Goal: Task Accomplishment & Management: Use online tool/utility

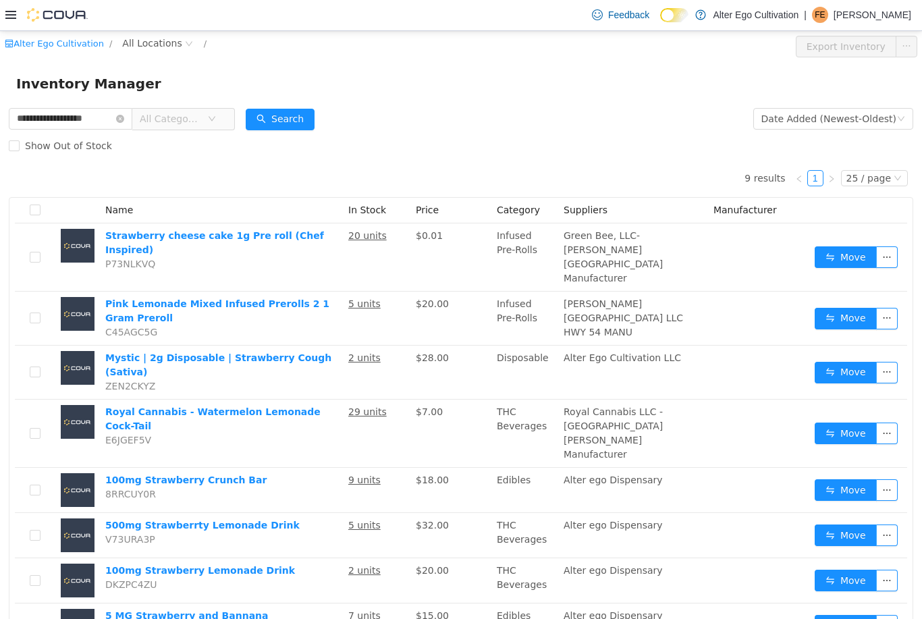
click at [216, 115] on icon "icon: down" at bounding box center [212, 118] width 8 height 8
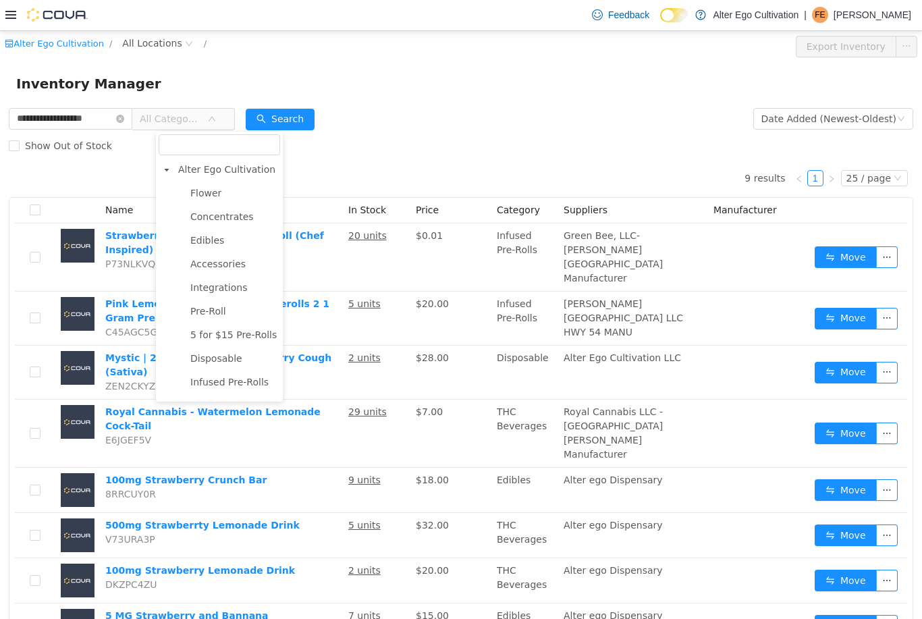
click at [242, 211] on span "Concentrates" at bounding box center [221, 216] width 63 height 11
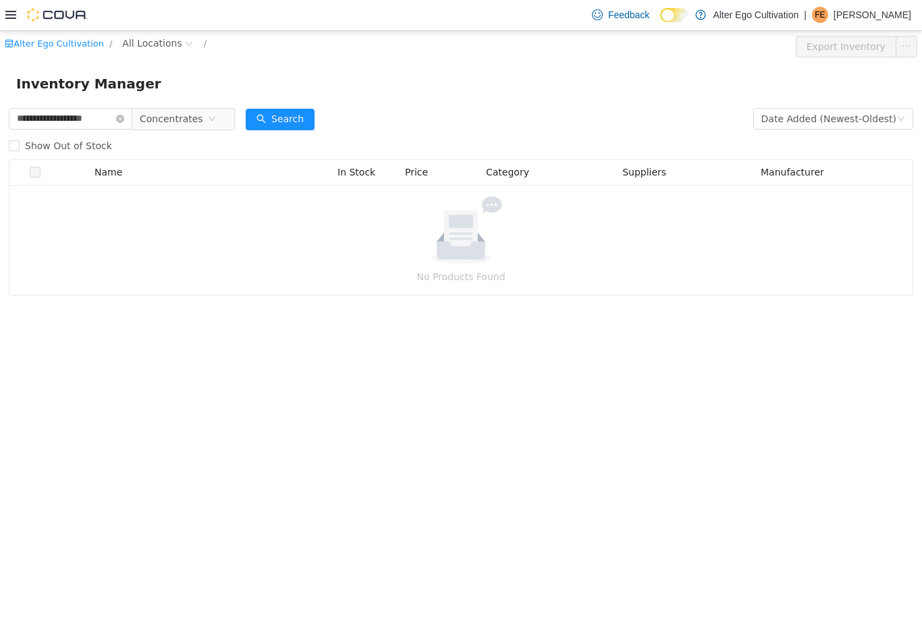
click at [124, 117] on icon "icon: close-circle" at bounding box center [120, 118] width 8 height 8
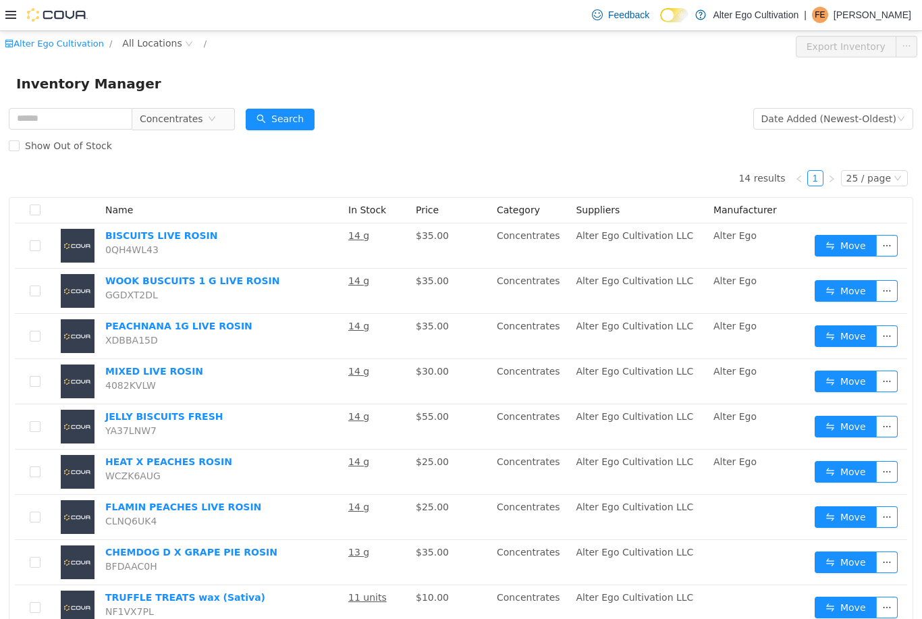
click at [203, 123] on span "Concentrates" at bounding box center [171, 118] width 63 height 20
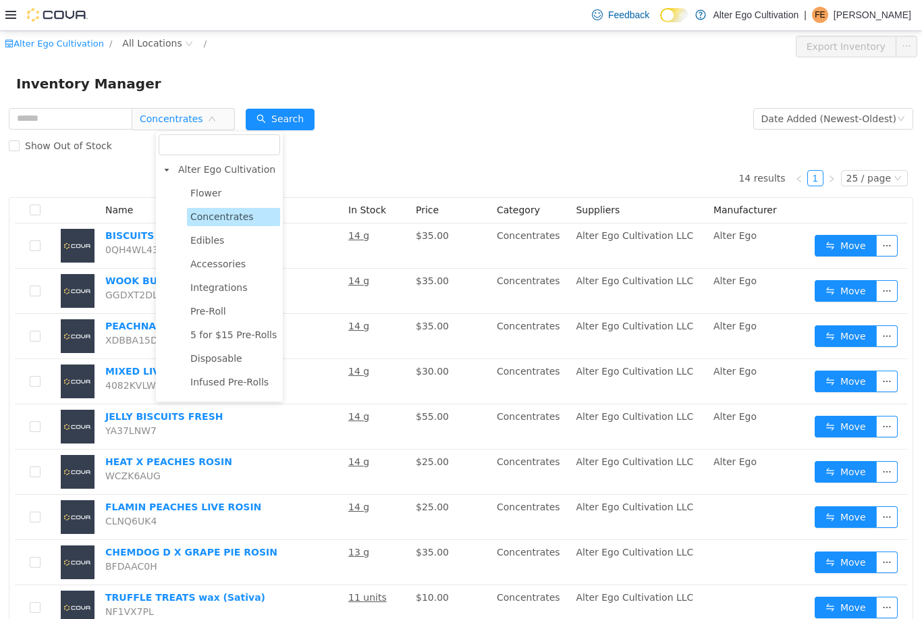
click at [203, 123] on span "Concentrates" at bounding box center [171, 118] width 63 height 20
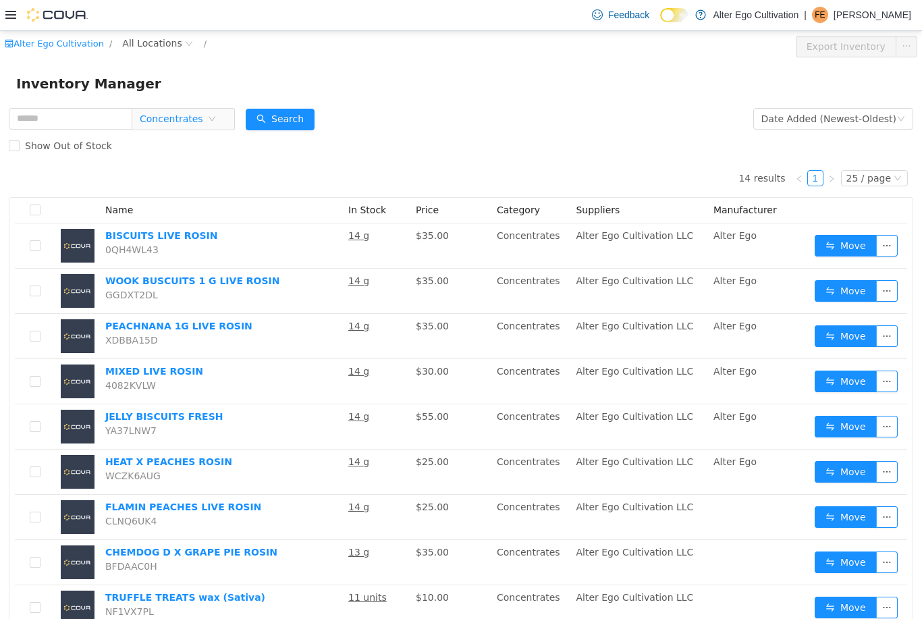
click at [216, 121] on icon "icon: close-circle" at bounding box center [212, 118] width 8 height 8
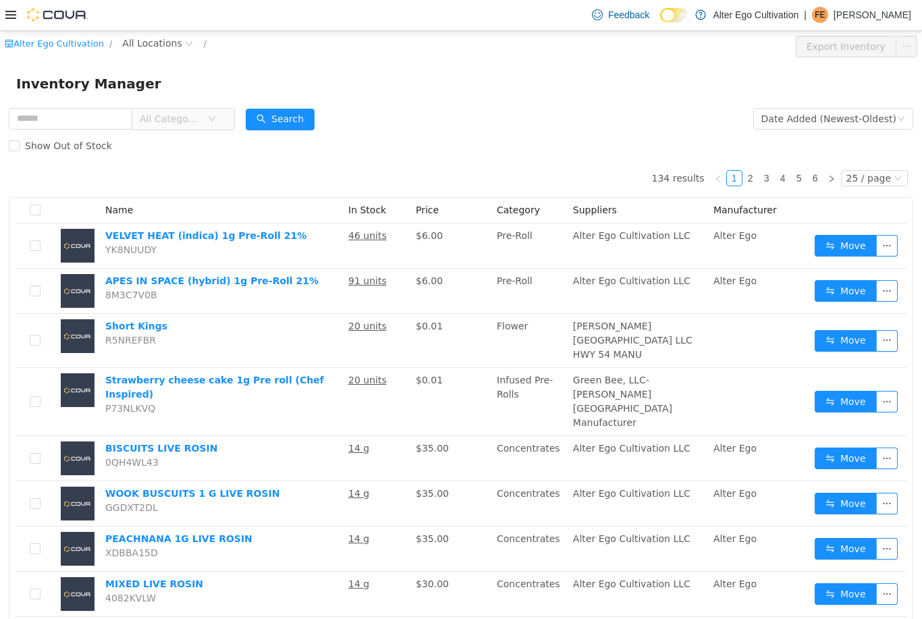
click at [215, 118] on icon "icon: down" at bounding box center [211, 117] width 7 height 5
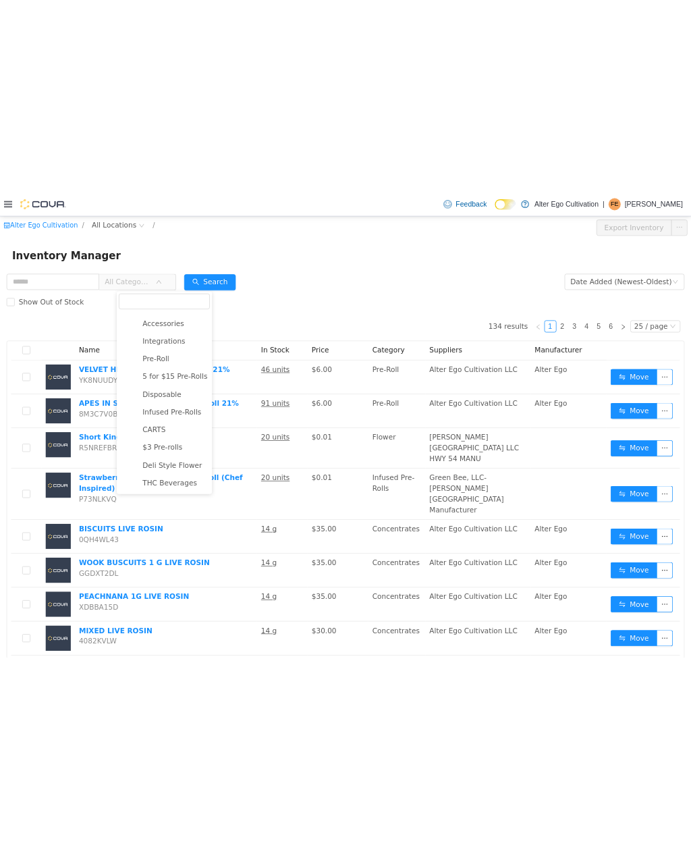
scroll to position [90, 0]
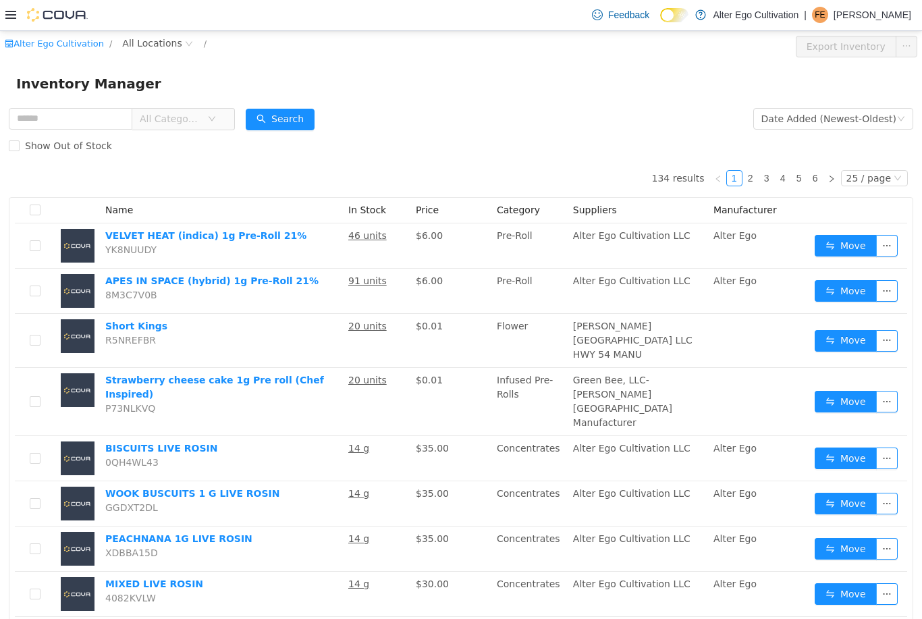
click at [207, 118] on span "All Categories" at bounding box center [173, 118] width 67 height 20
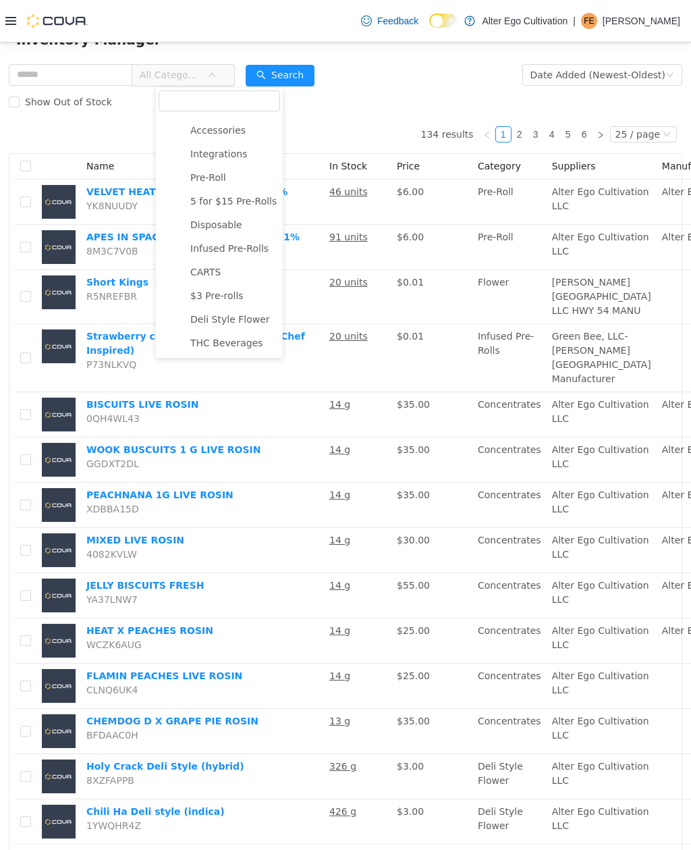
scroll to position [54, 0]
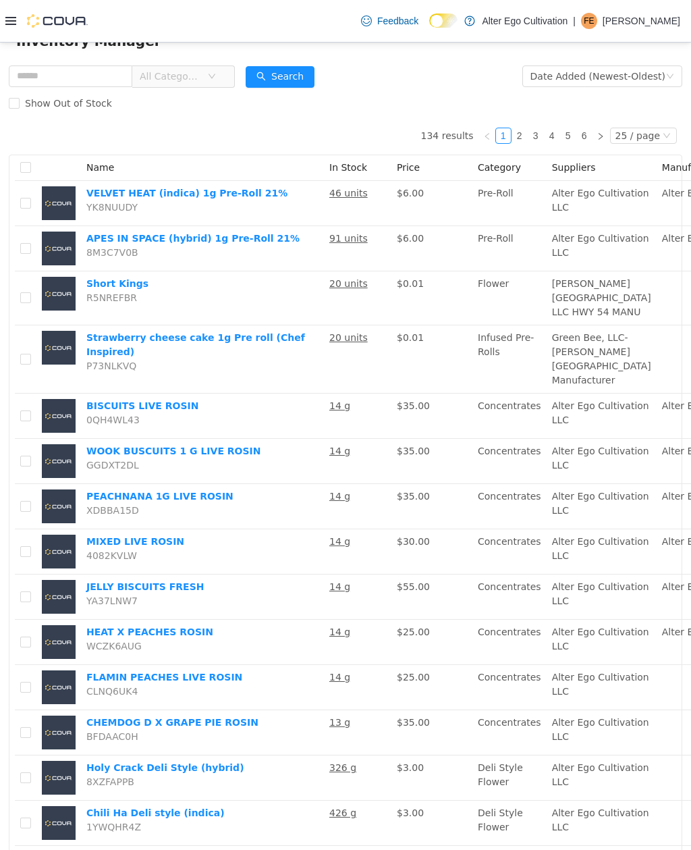
click at [391, 107] on div "Show Out of Stock" at bounding box center [345, 102] width 673 height 27
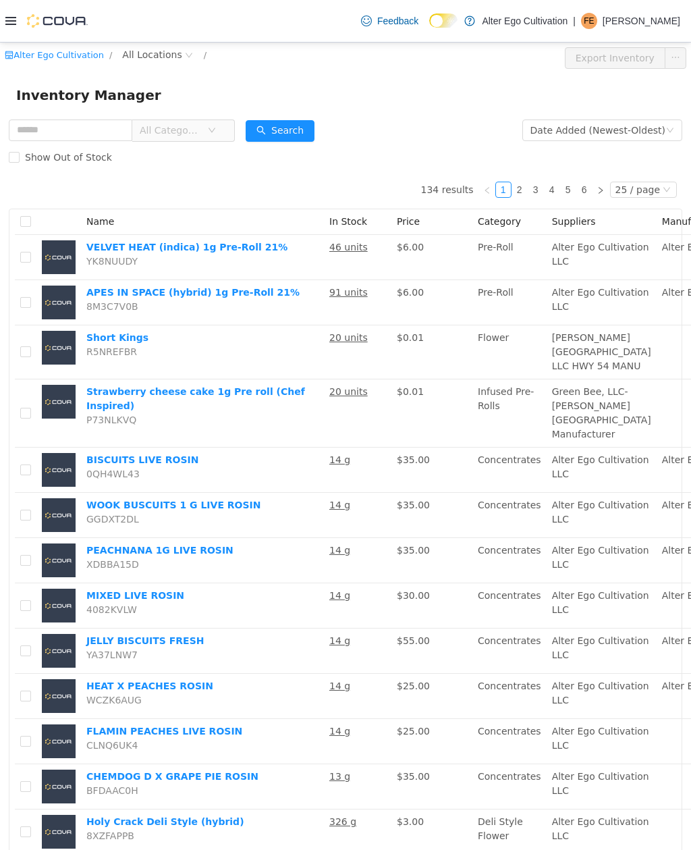
scroll to position [0, 0]
click at [175, 537] on td "WOOK BUSCUITS 1 G LIVE ROSIN GGDXT2DL" at bounding box center [202, 514] width 243 height 45
click at [207, 129] on span "All Categories" at bounding box center [173, 129] width 67 height 20
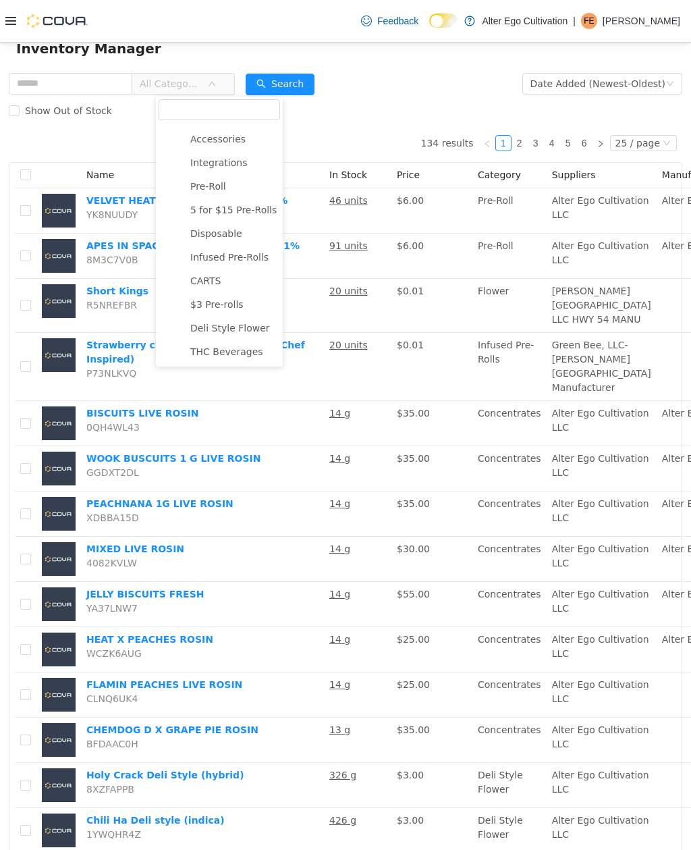
scroll to position [48, 0]
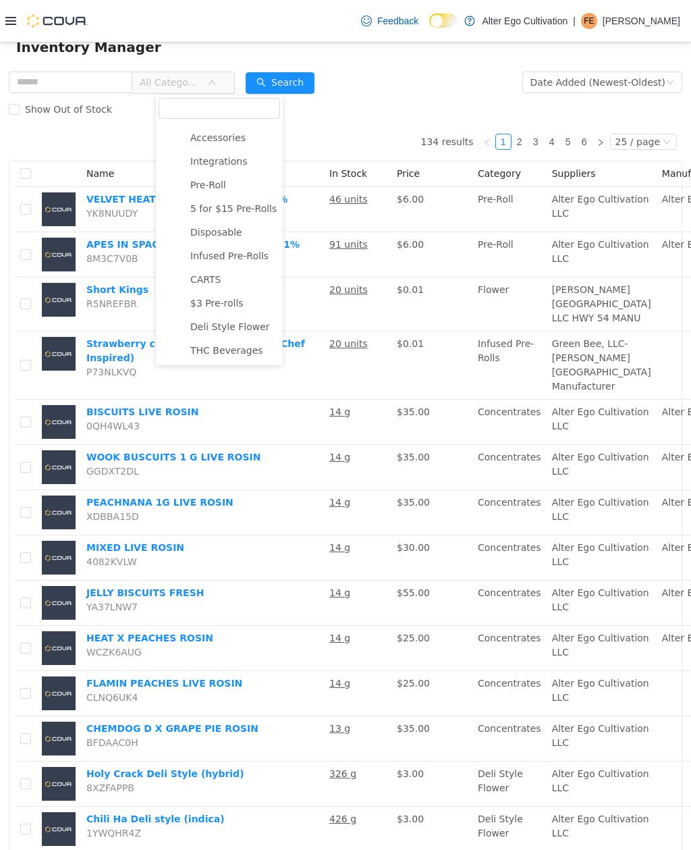
click at [222, 275] on span "CARTS" at bounding box center [233, 279] width 93 height 18
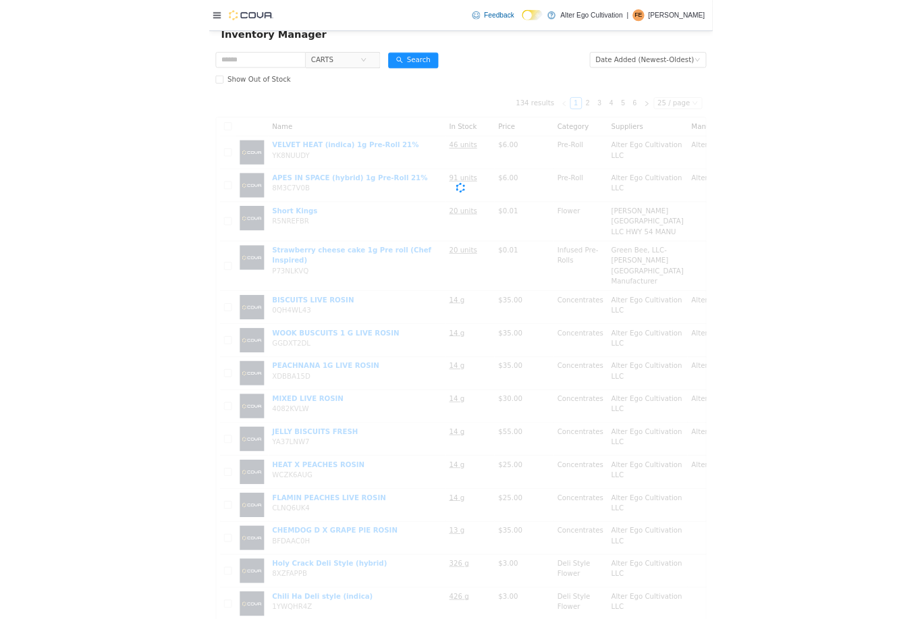
scroll to position [0, 0]
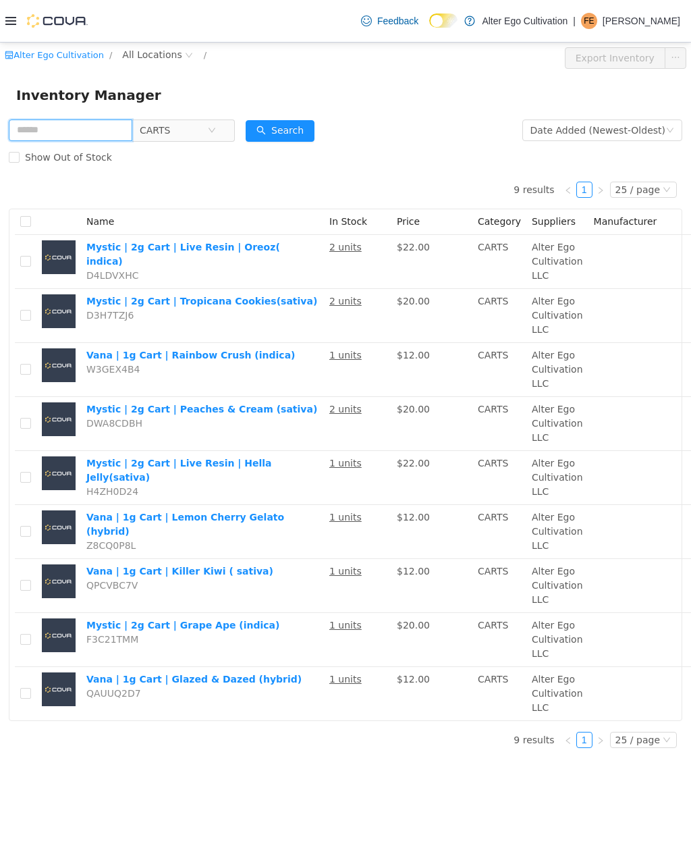
click at [114, 130] on input "text" at bounding box center [70, 130] width 123 height 22
type input "*******"
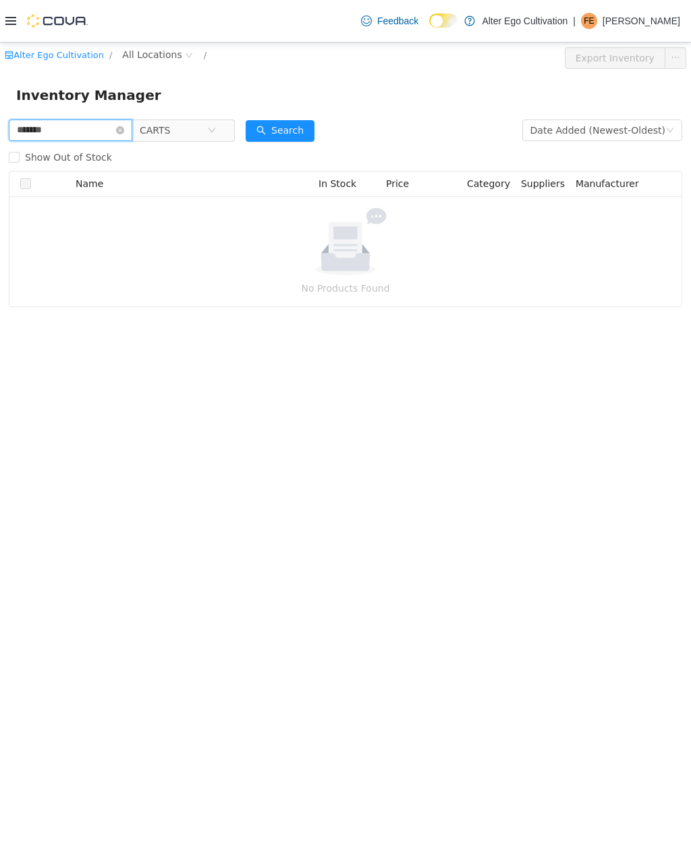
click at [132, 126] on input "*******" at bounding box center [70, 130] width 123 height 22
click at [132, 122] on input "*******" at bounding box center [70, 130] width 123 height 22
click at [124, 129] on icon "icon: close-circle" at bounding box center [120, 130] width 8 height 8
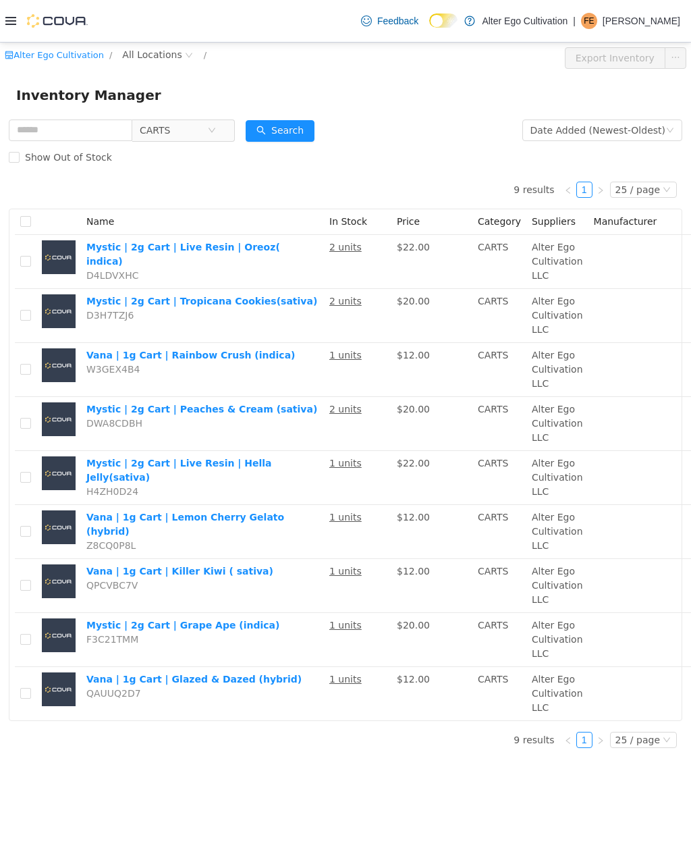
click at [11, 22] on icon at bounding box center [10, 21] width 11 height 8
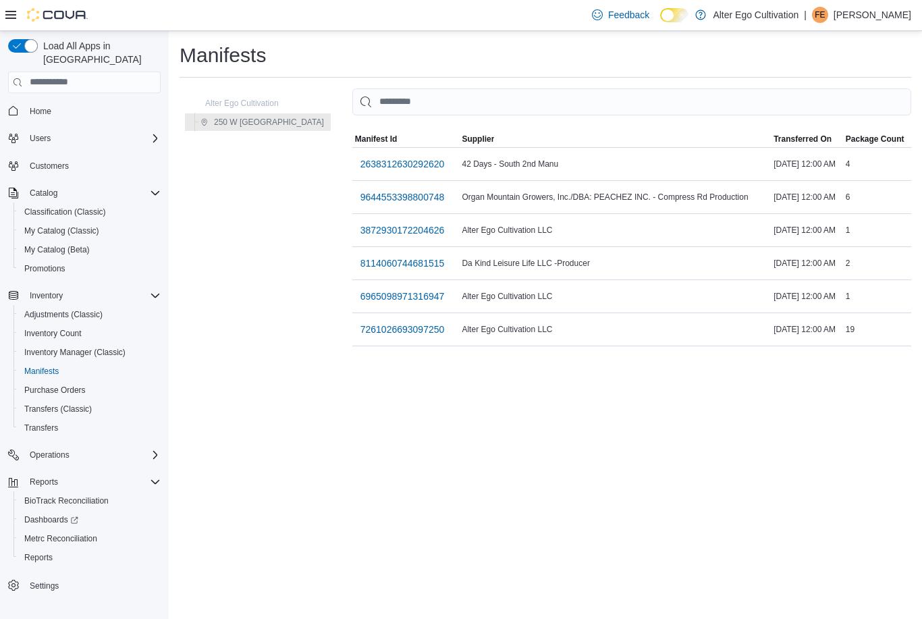
click at [377, 307] on span "6965098971316947" at bounding box center [402, 296] width 84 height 27
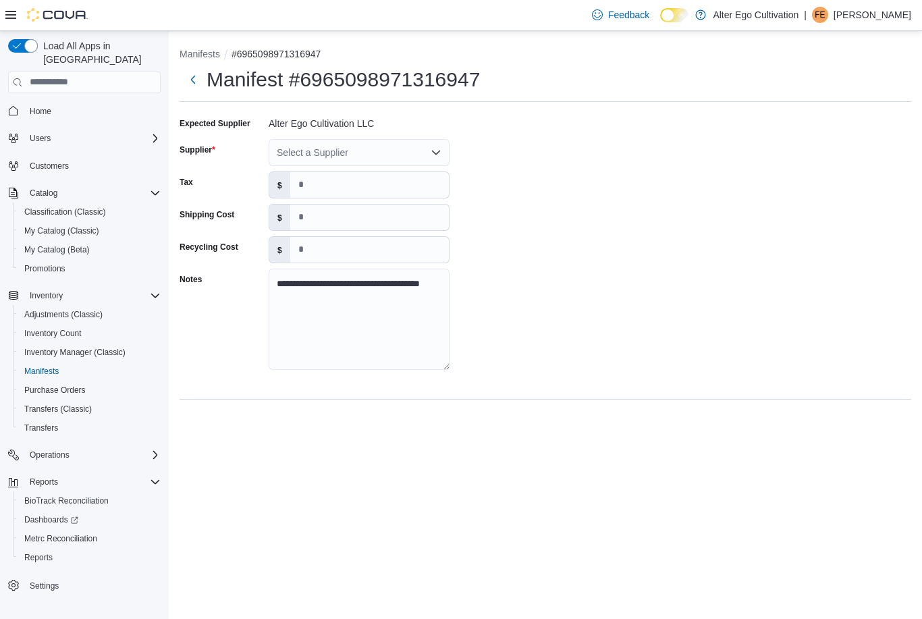
click at [426, 160] on div "Select a Supplier" at bounding box center [359, 152] width 181 height 27
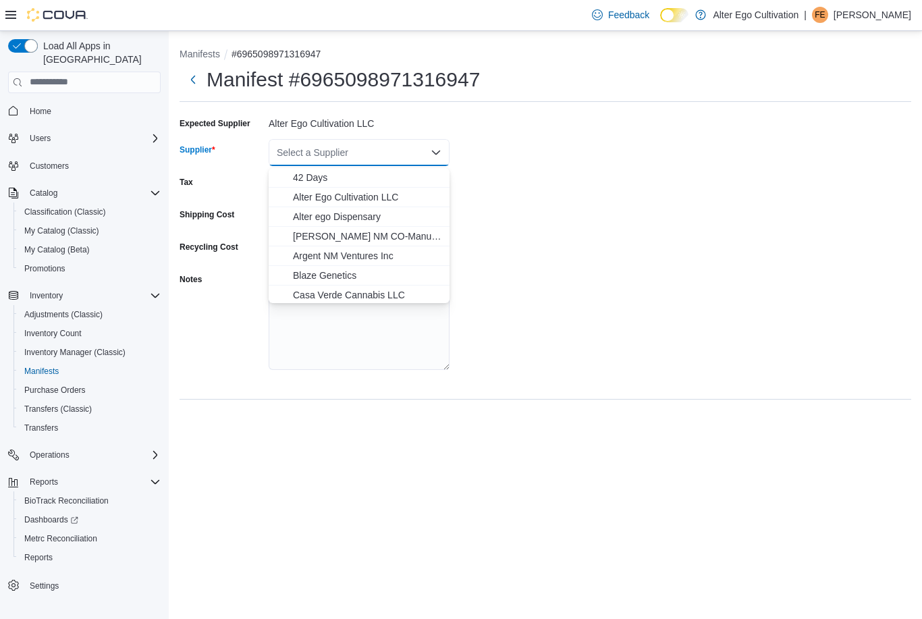
click at [385, 196] on span "Alter Ego Cultivation LLC" at bounding box center [367, 196] width 148 height 13
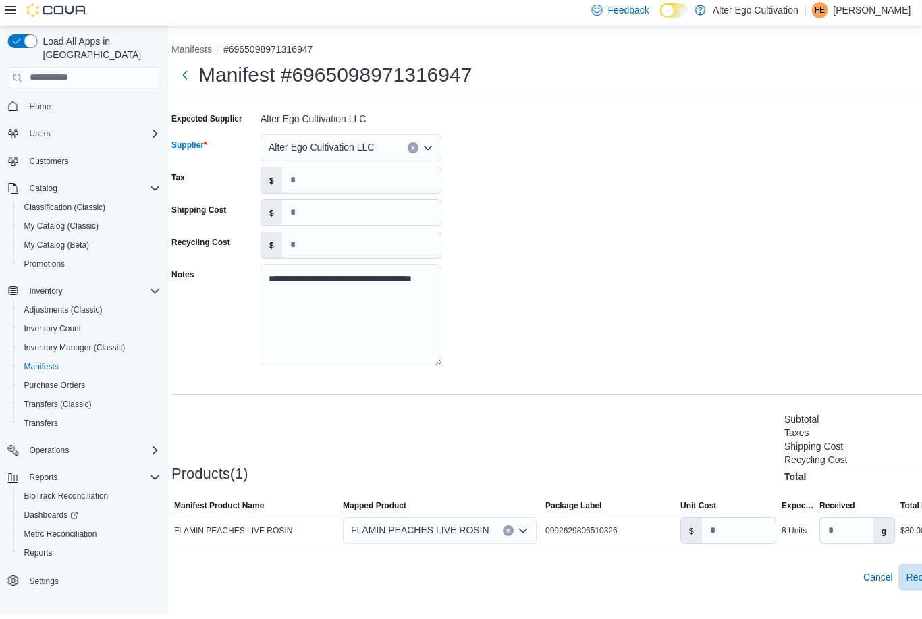
scroll to position [43, 0]
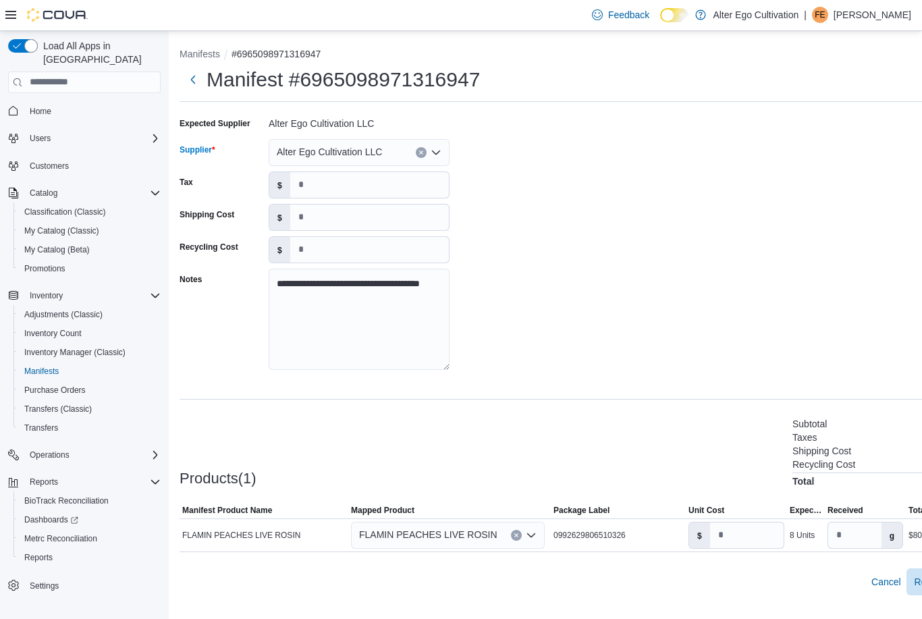
click at [752, 66] on div "Manifest #6965098971316947" at bounding box center [586, 84] width 815 height 36
click at [745, 522] on input "**" at bounding box center [747, 535] width 74 height 26
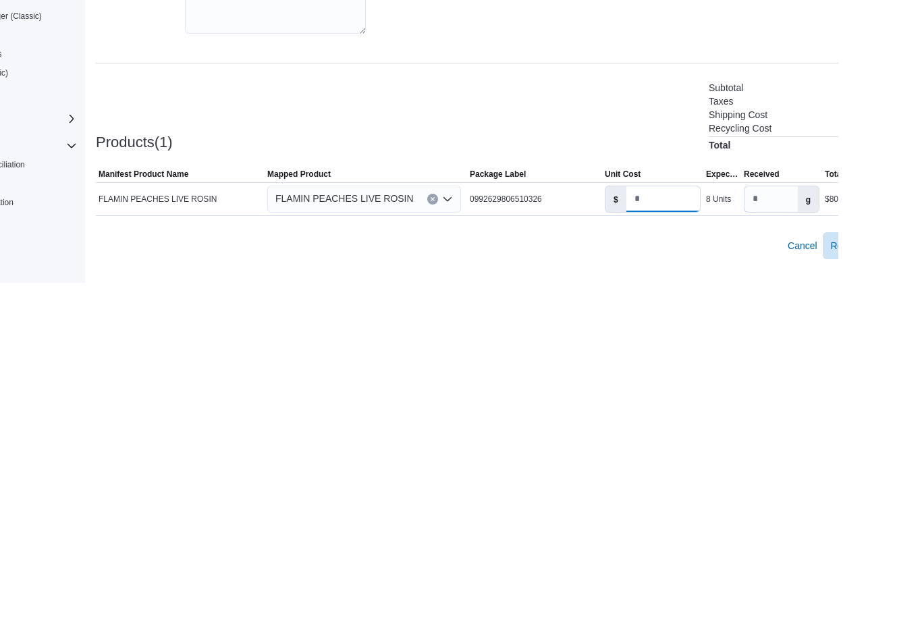
click at [710, 522] on input "**" at bounding box center [747, 535] width 74 height 26
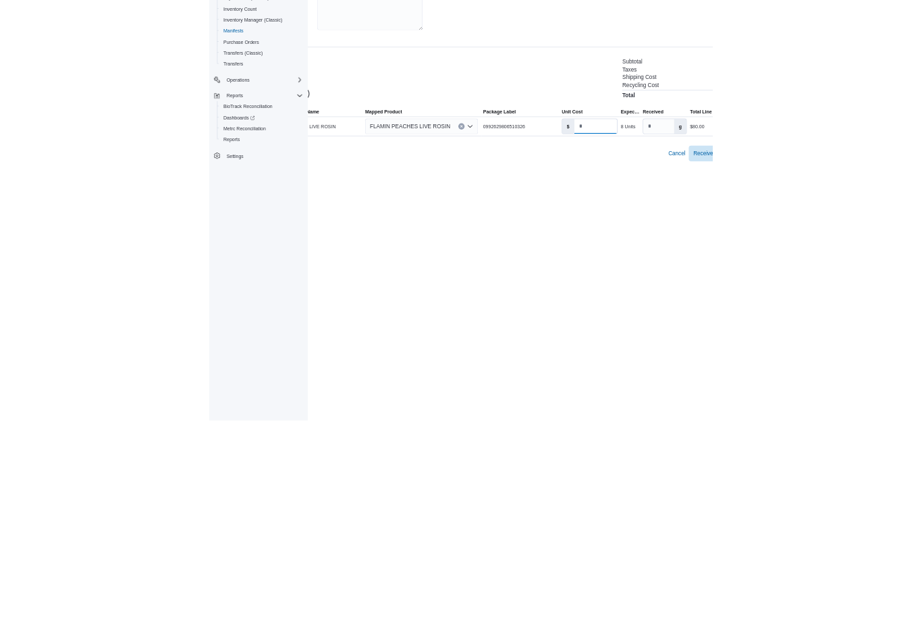
scroll to position [43, 55]
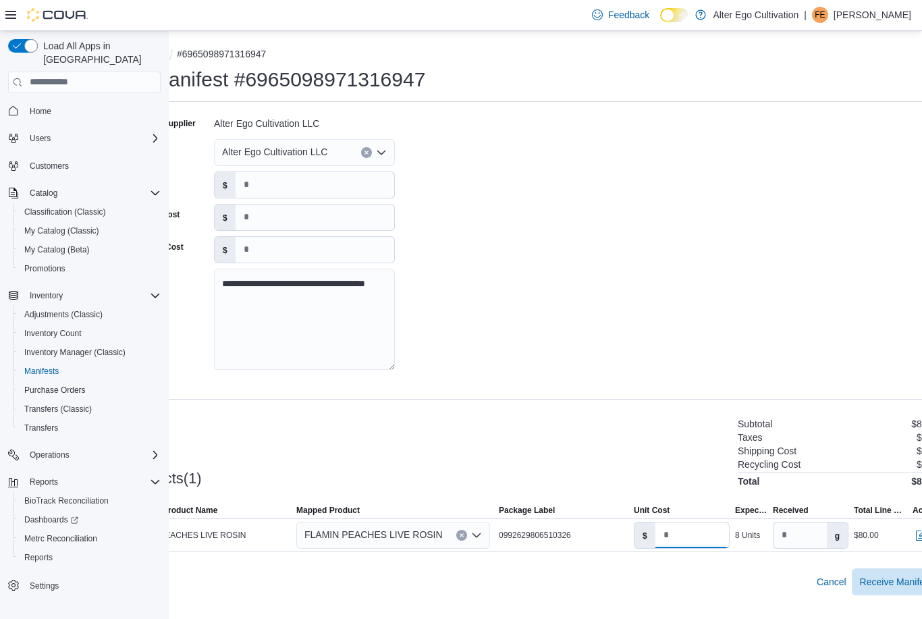
type input "**"
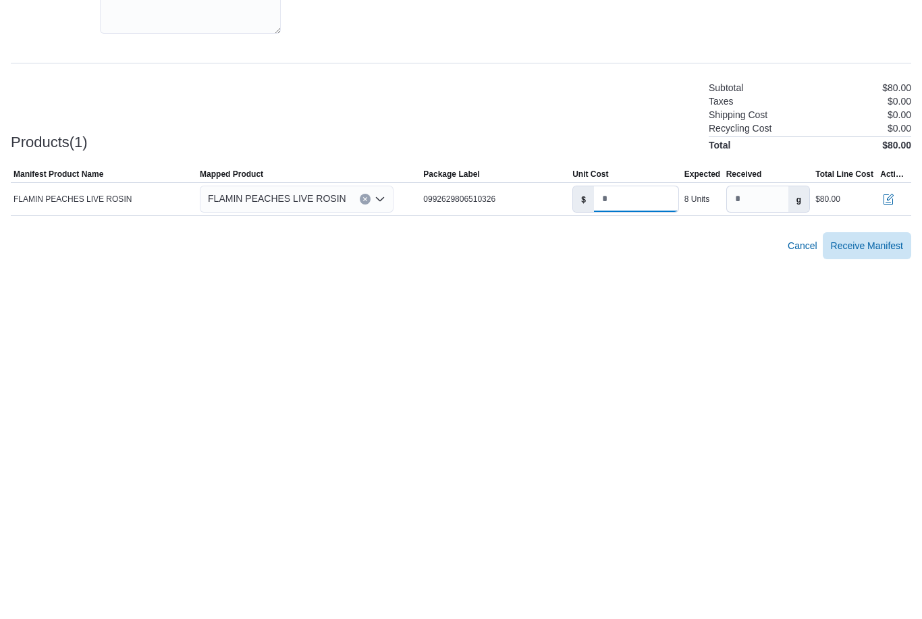
scroll to position [0, 0]
